Goal: Check status: Check status

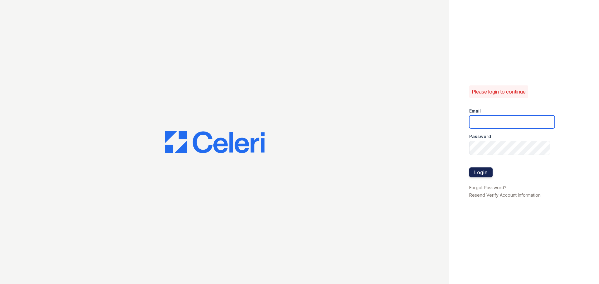
type input "spuga@trinity-pm.com"
click at [483, 173] on button "Login" at bounding box center [480, 173] width 23 height 10
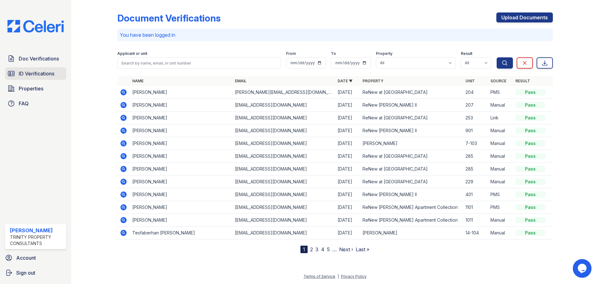
click at [52, 77] on span "ID Verifications" at bounding box center [37, 73] width 36 height 7
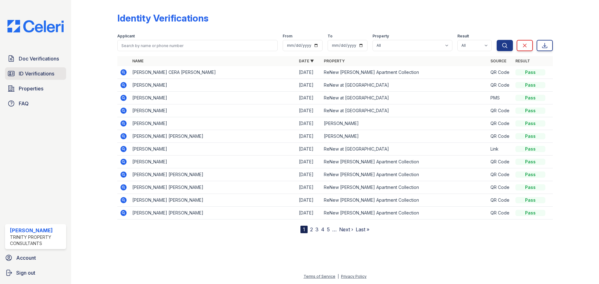
click at [52, 76] on span "ID Verifications" at bounding box center [37, 73] width 36 height 7
click at [27, 77] on span "ID Verifications" at bounding box center [37, 73] width 36 height 7
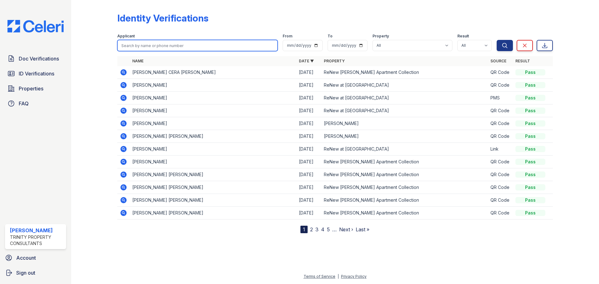
click at [160, 48] on input "search" at bounding box center [197, 45] width 160 height 11
type input "iris"
click at [497, 40] on button "Search" at bounding box center [505, 45] width 16 height 11
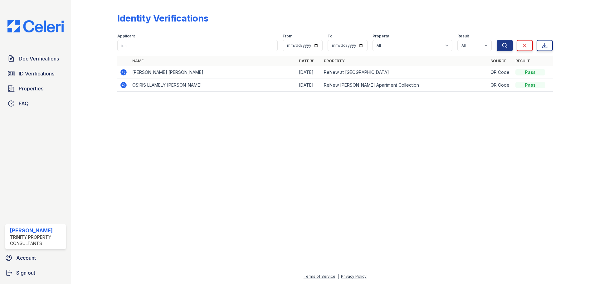
click at [127, 76] on icon at bounding box center [123, 72] width 7 height 7
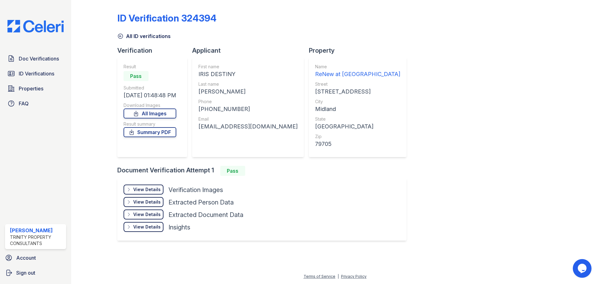
click at [122, 39] on icon at bounding box center [120, 36] width 5 height 5
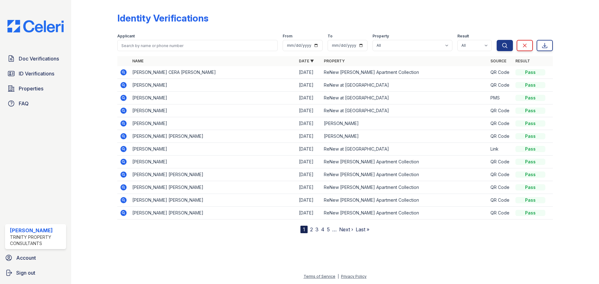
click at [122, 39] on label "Applicant" at bounding box center [125, 36] width 17 height 5
click at [127, 47] on input "search" at bounding box center [197, 45] width 160 height 11
type input "iris"
click at [497, 40] on button "Search" at bounding box center [505, 45] width 16 height 11
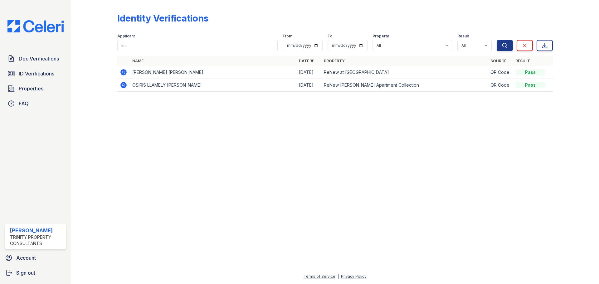
click at [127, 76] on icon at bounding box center [123, 72] width 7 height 7
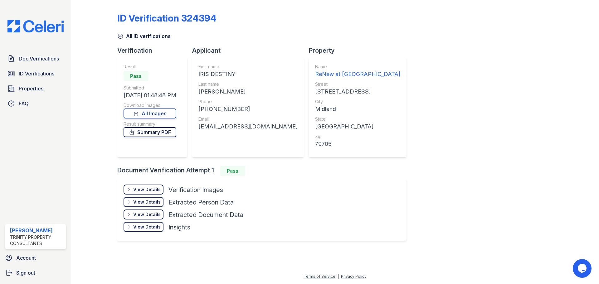
click at [173, 137] on link "Summary PDF" at bounding box center [150, 132] width 53 height 10
click at [153, 195] on div "View Details Details" at bounding box center [144, 190] width 40 height 10
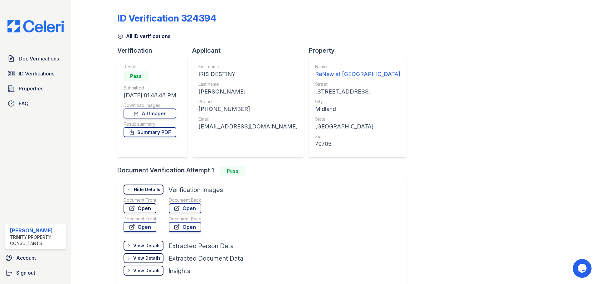
click at [146, 213] on link "Open" at bounding box center [140, 208] width 33 height 10
